Goal: Task Accomplishment & Management: Complete application form

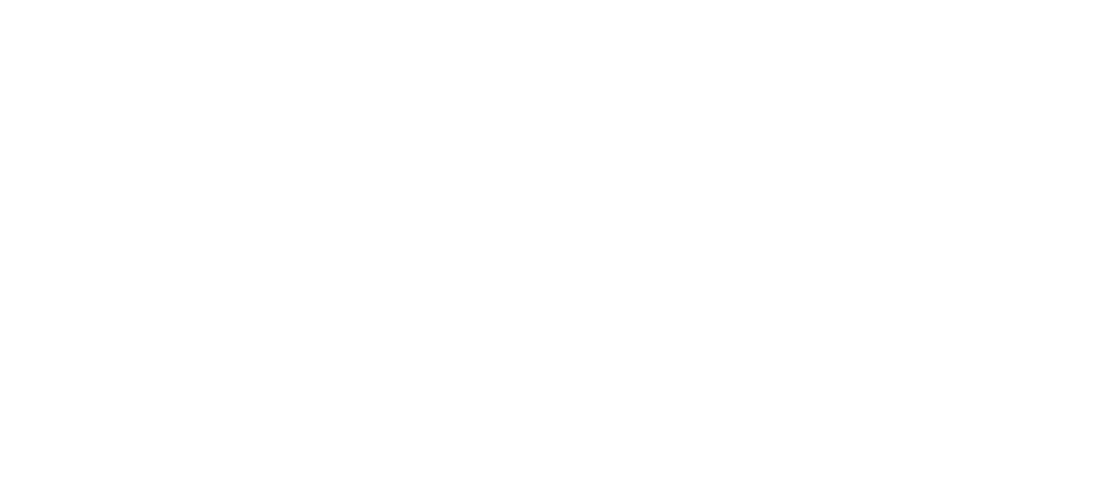
select select "Song"
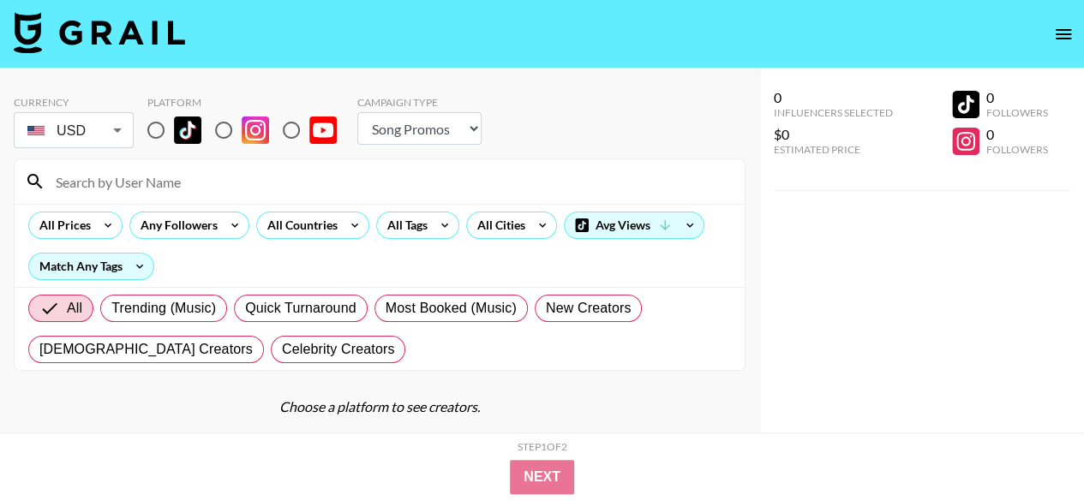
click at [81, 182] on input at bounding box center [389, 181] width 689 height 27
type input "jordan"
click at [156, 128] on input "radio" at bounding box center [156, 130] width 36 height 36
radio input "true"
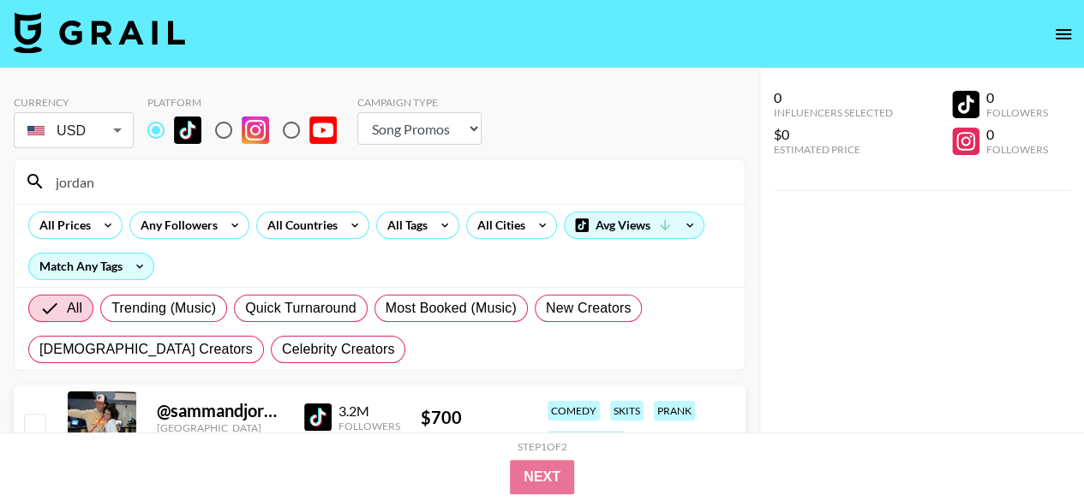
click at [118, 184] on input "jordan" at bounding box center [389, 181] width 689 height 27
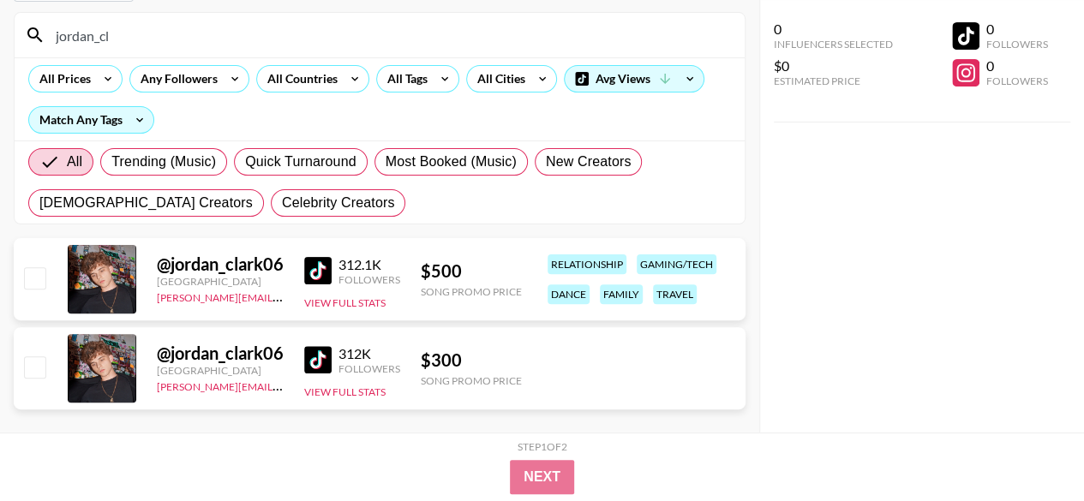
scroll to position [170, 0]
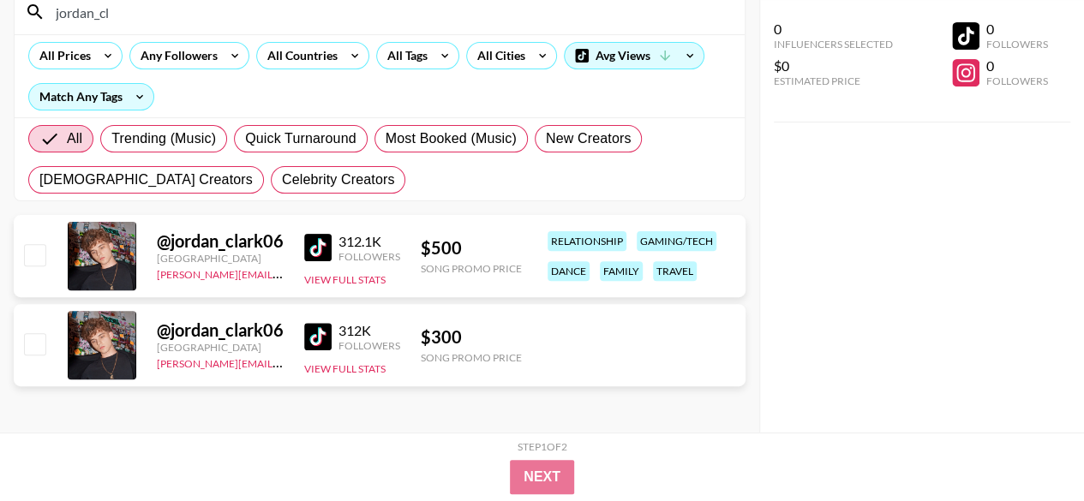
type input "jordan_cl"
click at [216, 241] on div "@ jordan_clark06" at bounding box center [220, 241] width 127 height 21
click at [293, 440] on div "Step 1 of 2 View Summary Next" at bounding box center [542, 467] width 1084 height 69
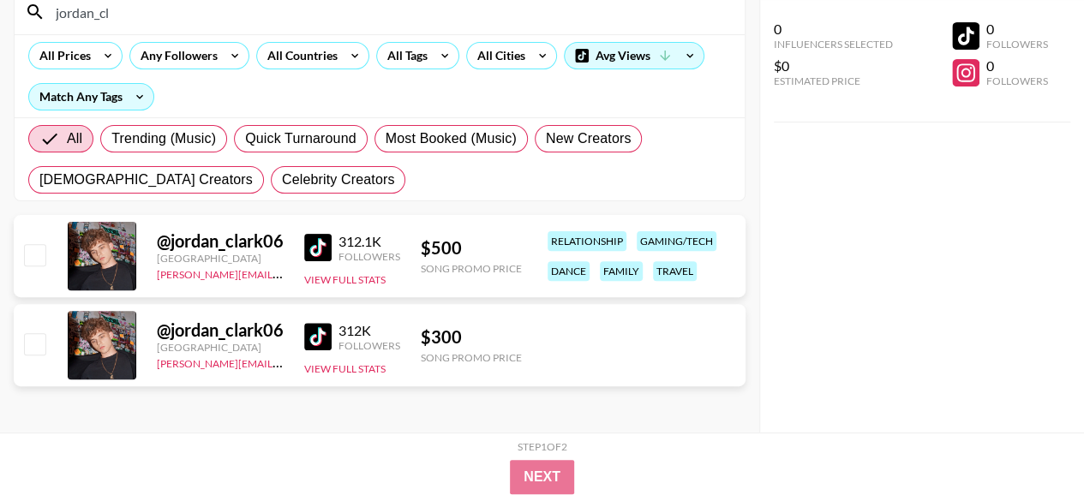
click at [339, 239] on div "312.1K" at bounding box center [369, 241] width 62 height 17
click at [123, 241] on div at bounding box center [102, 256] width 69 height 69
click at [246, 241] on div "@ jordan_clark06" at bounding box center [220, 241] width 127 height 21
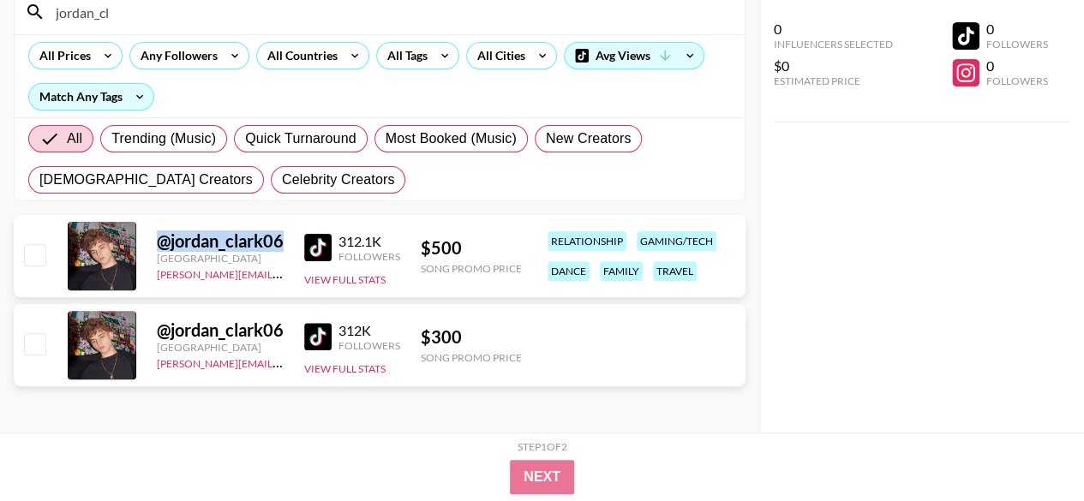
click at [247, 241] on div "@ jordan_clark06" at bounding box center [220, 241] width 127 height 21
drag, startPoint x: 280, startPoint y: 243, endPoint x: 165, endPoint y: 240, distance: 114.9
click at [165, 240] on div "@ jordan_clark06 [GEOGRAPHIC_DATA] [PERSON_NAME][EMAIL_ADDRESS][DOMAIN_NAME] 31…" at bounding box center [380, 256] width 732 height 82
copy div "jordan_clark06"
